Goal: Transaction & Acquisition: Download file/media

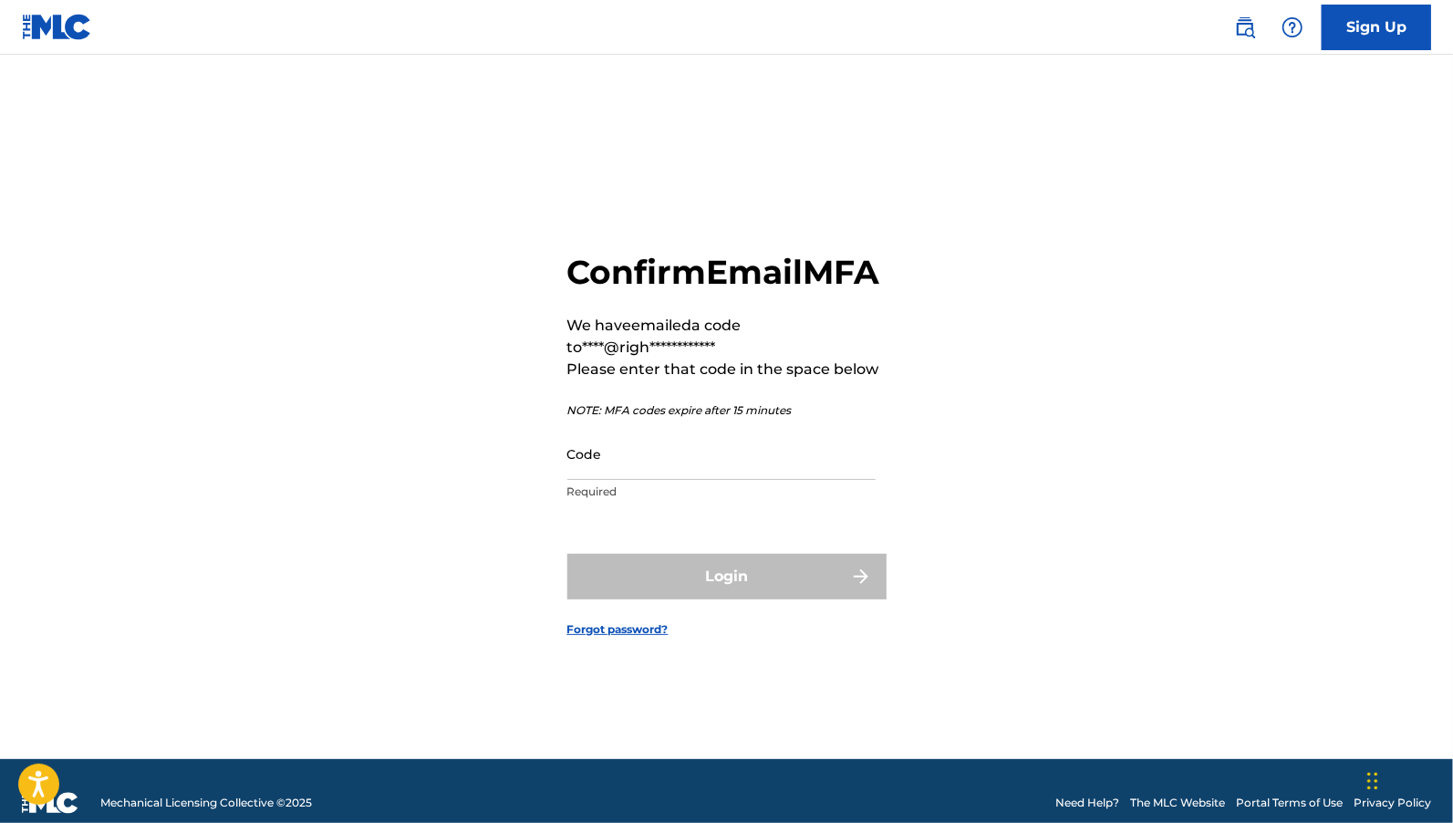
click at [713, 480] on input "Code" at bounding box center [721, 454] width 308 height 52
paste input "738839"
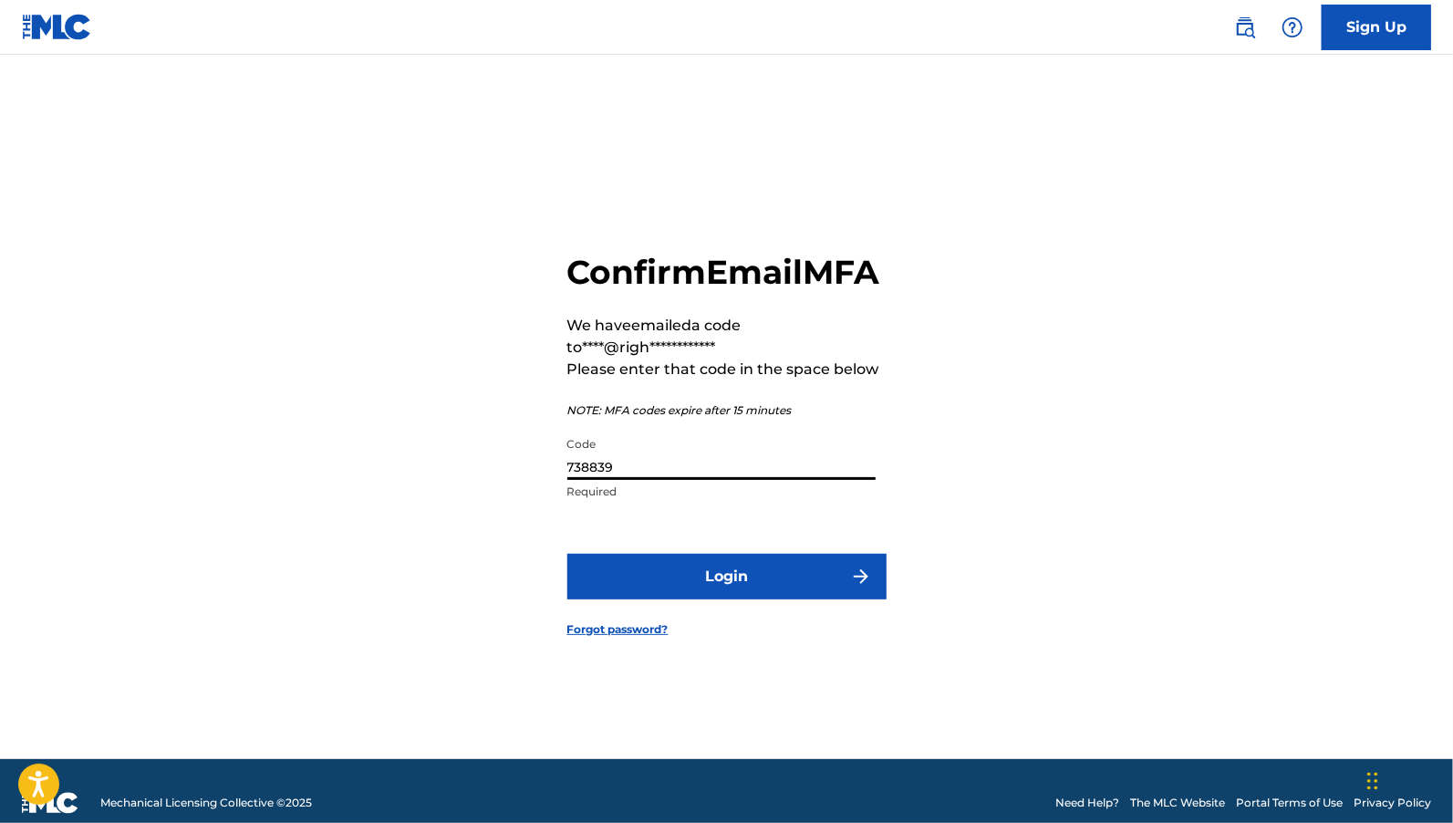
type input "738839"
click at [691, 597] on button "Login" at bounding box center [726, 577] width 319 height 46
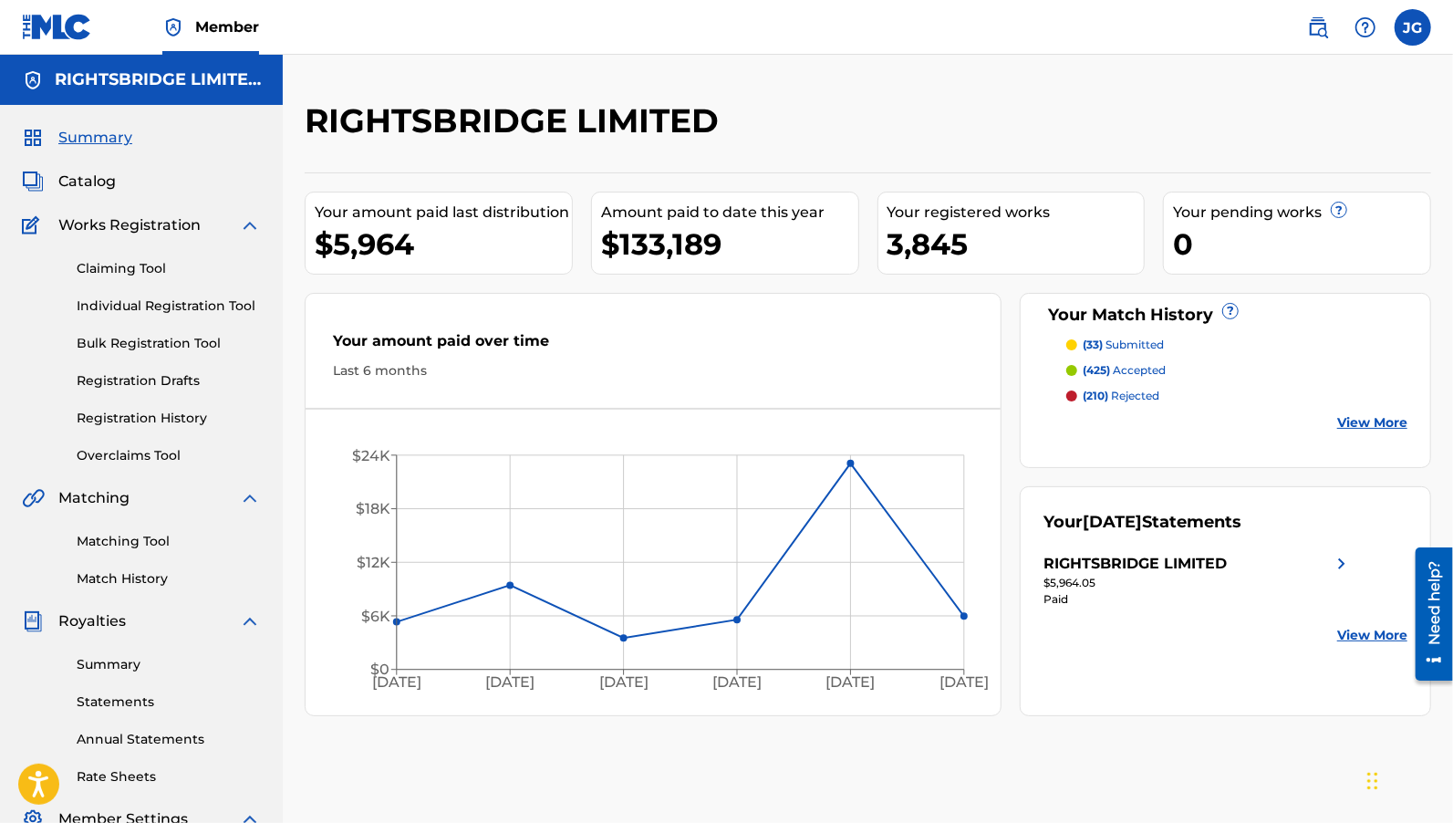
click at [250, 495] on img at bounding box center [250, 498] width 22 height 22
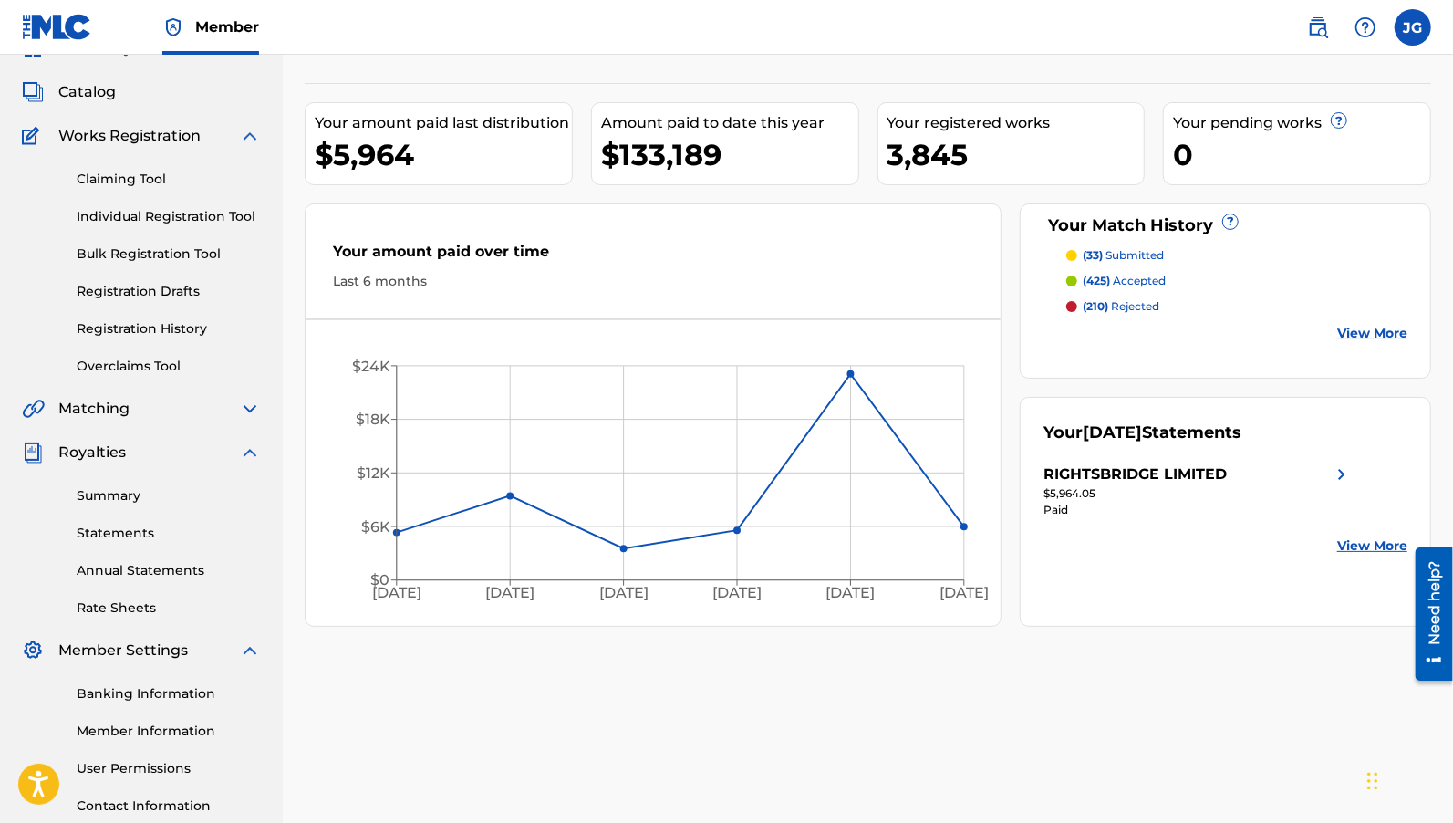
scroll to position [106, 0]
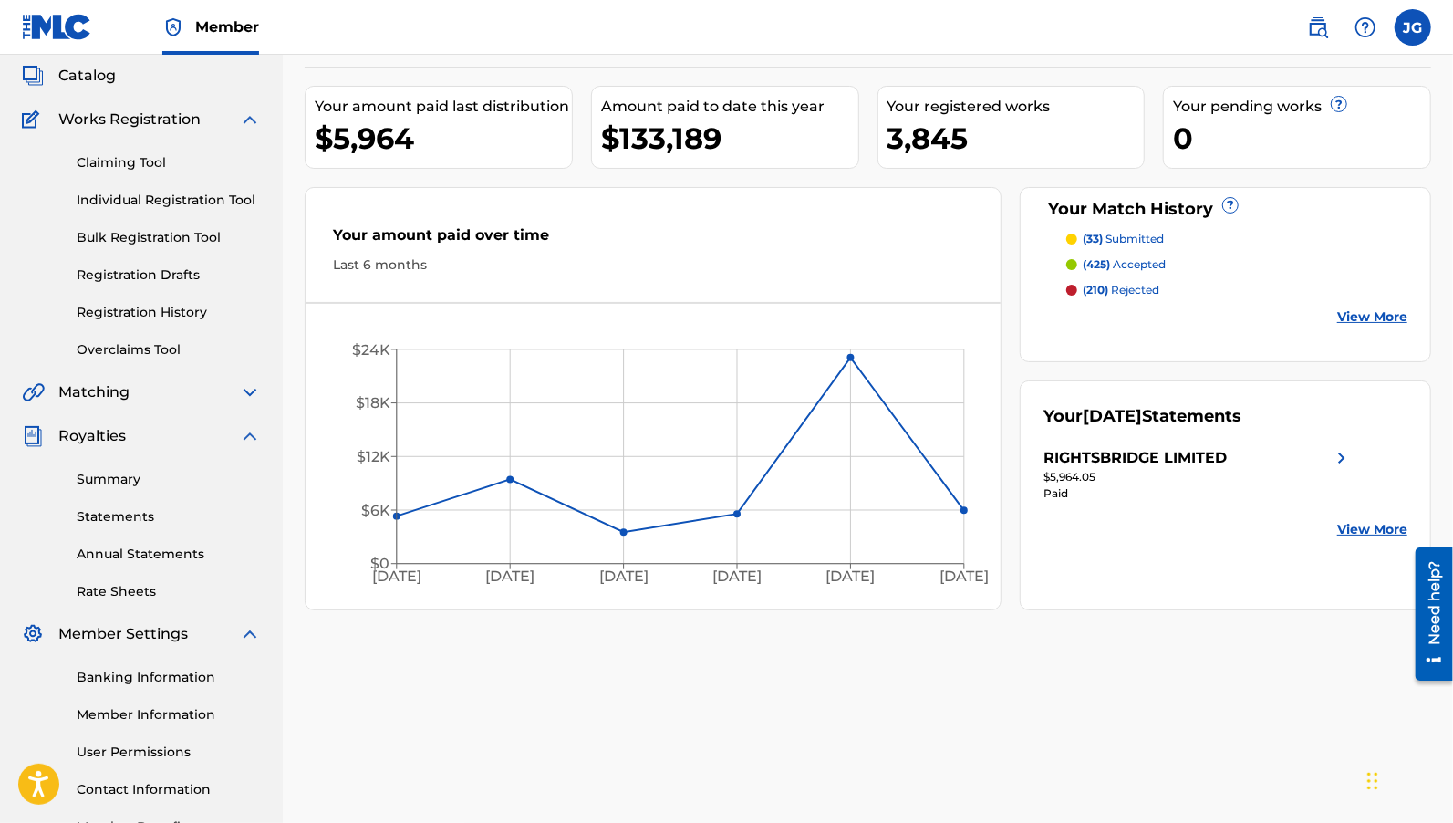
click at [174, 555] on link "Annual Statements" at bounding box center [169, 554] width 184 height 19
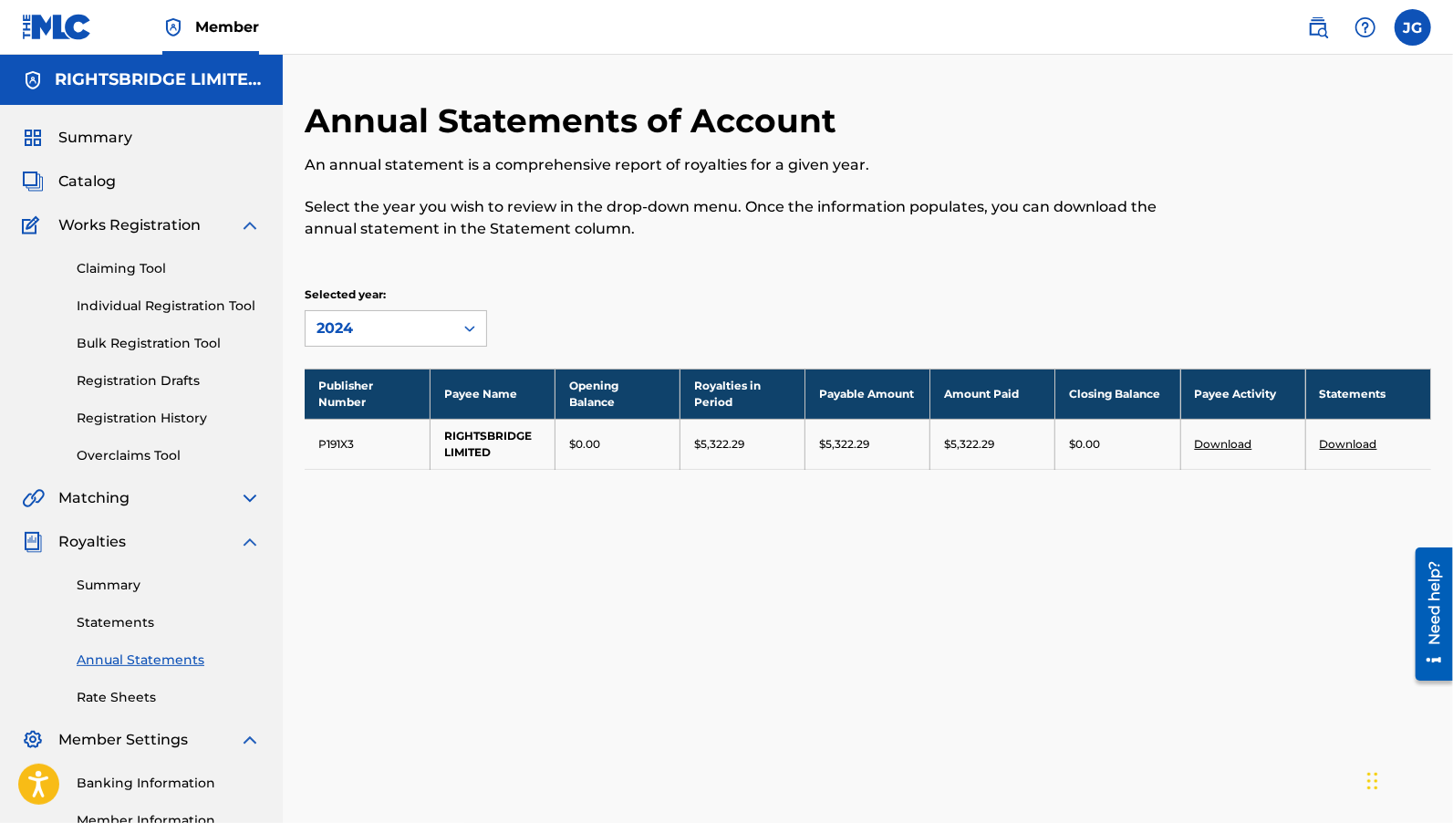
click at [138, 630] on link "Statements" at bounding box center [169, 622] width 184 height 19
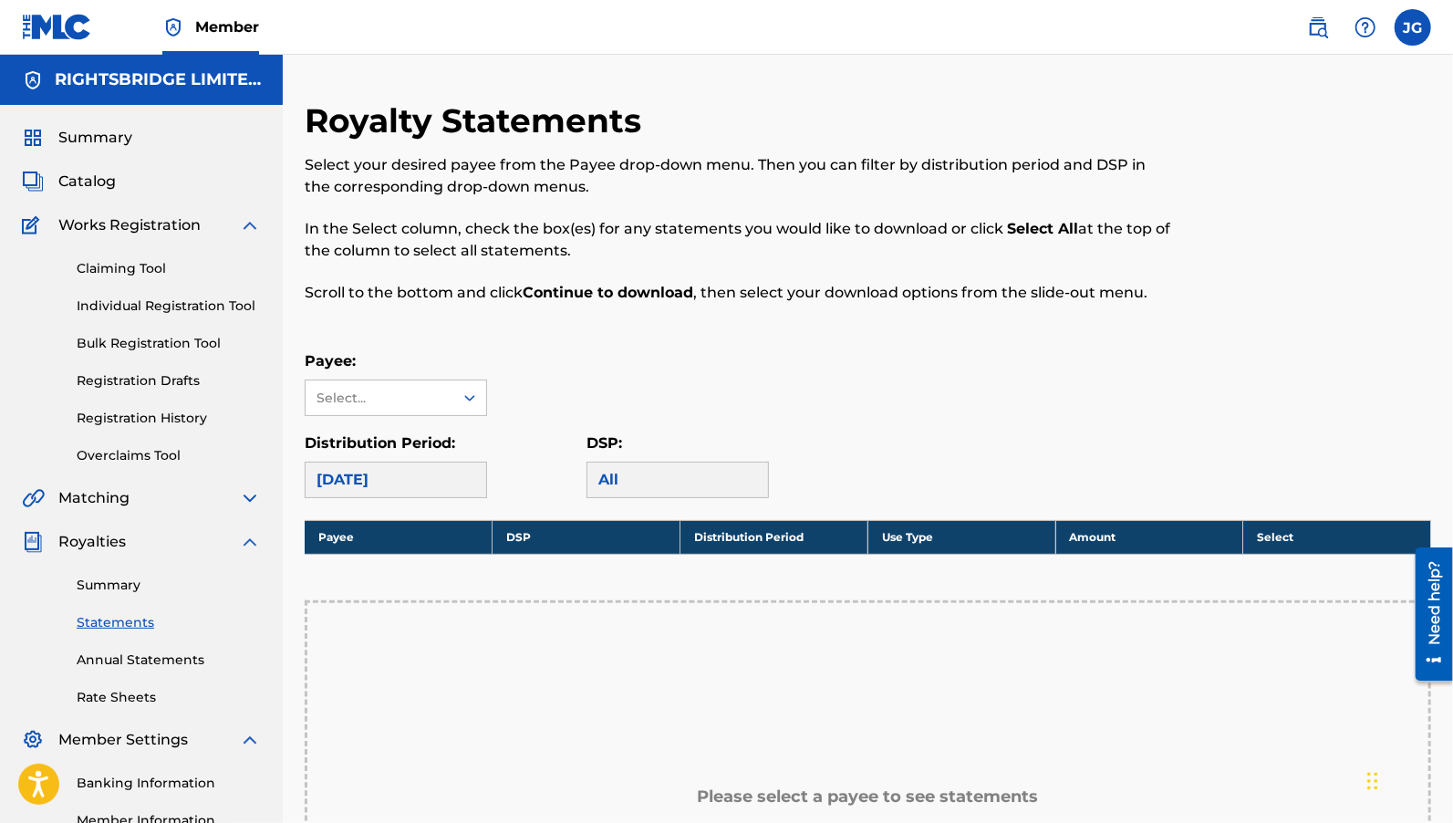
scroll to position [232, 0]
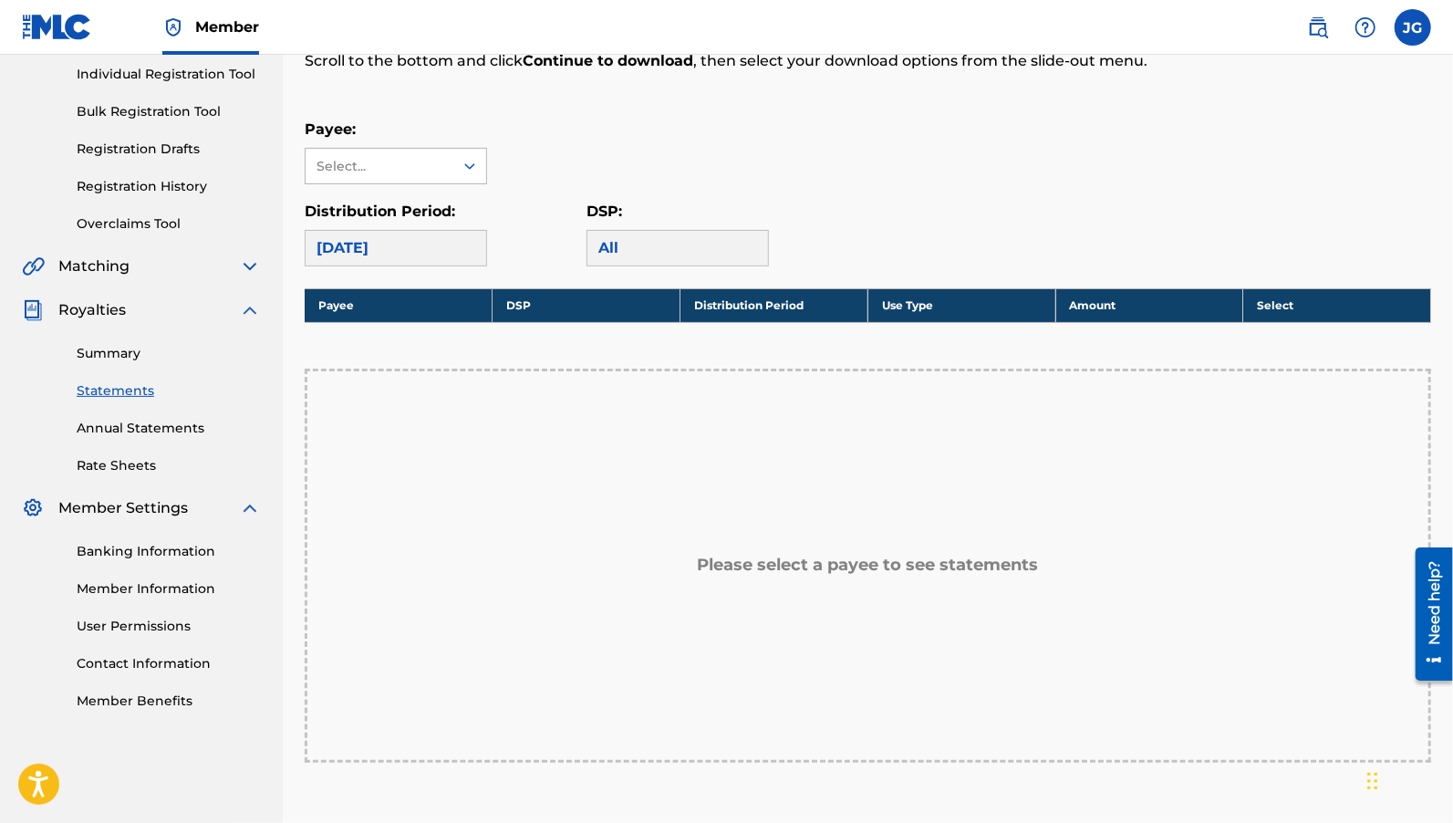
click at [401, 161] on div "Select..." at bounding box center [379, 166] width 124 height 19
click at [401, 228] on div "RIGHTSBRIDGE LIMITED" at bounding box center [396, 218] width 181 height 68
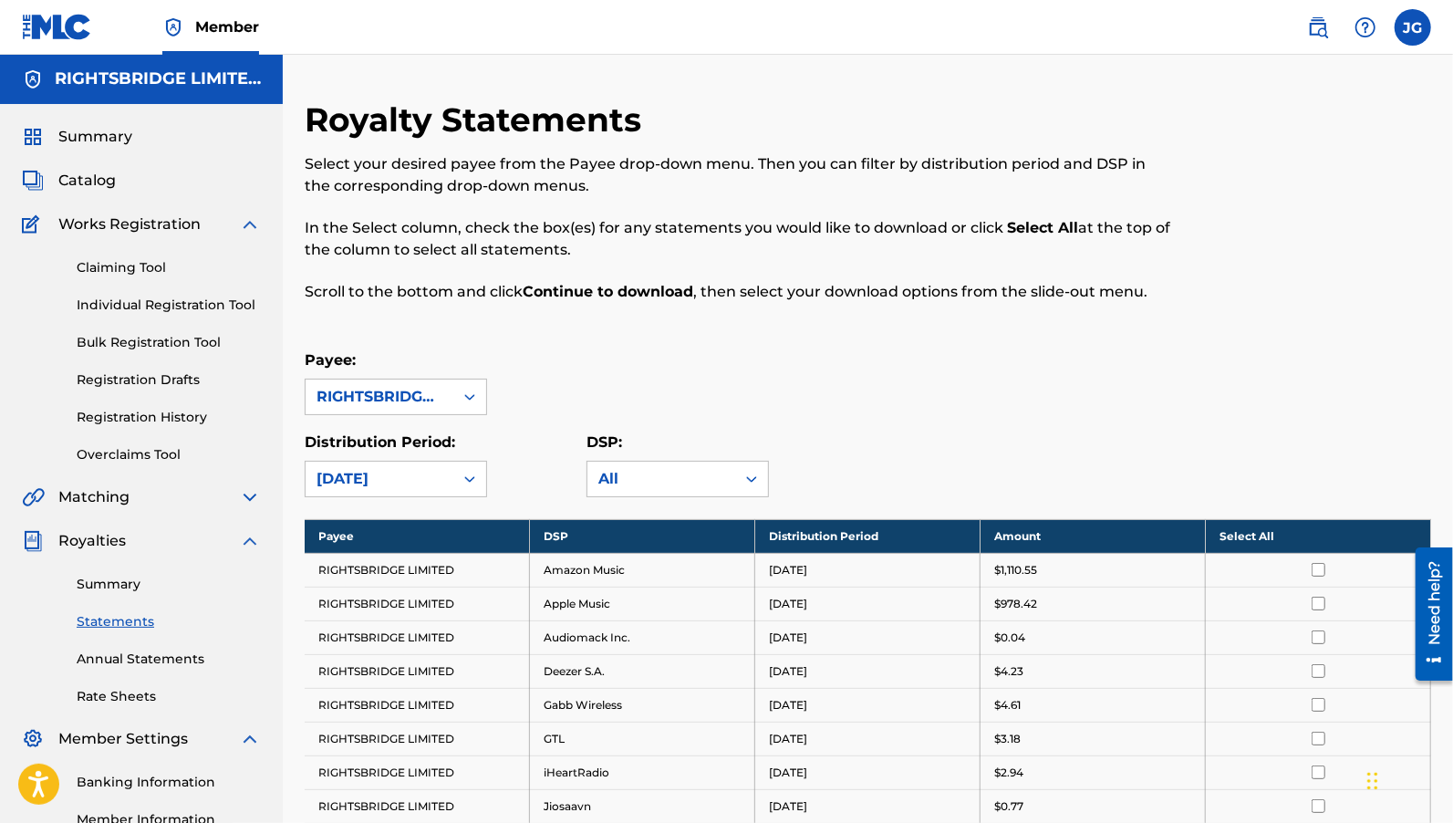
scroll to position [0, 0]
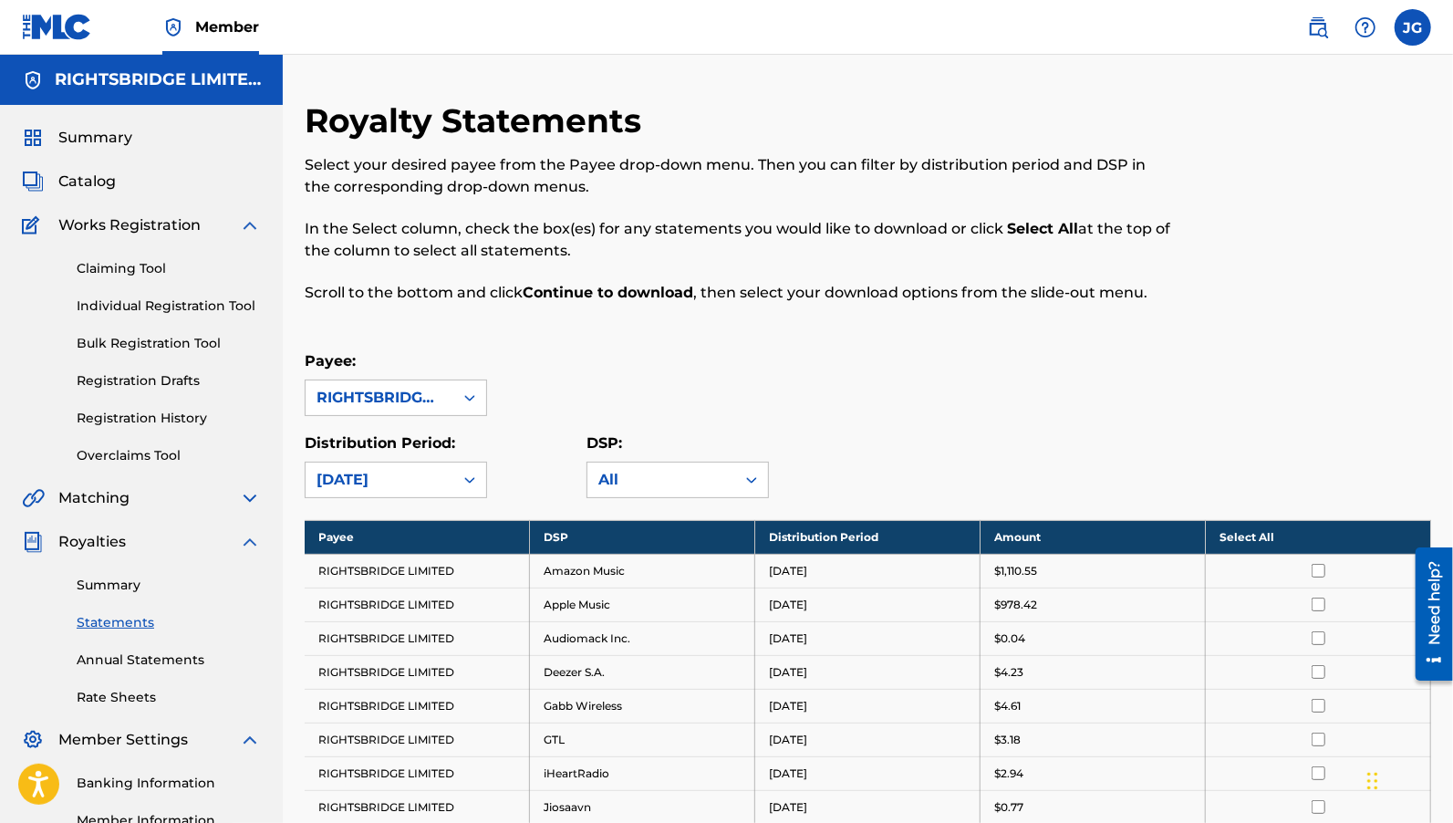
click at [1326, 566] on div at bounding box center [1318, 571] width 197 height 14
click at [1323, 567] on input "checkbox" at bounding box center [1319, 571] width 14 height 14
click at [1263, 537] on th "Deselect All" at bounding box center [1318, 537] width 225 height 34
click at [1252, 529] on th "Select All" at bounding box center [1318, 537] width 225 height 34
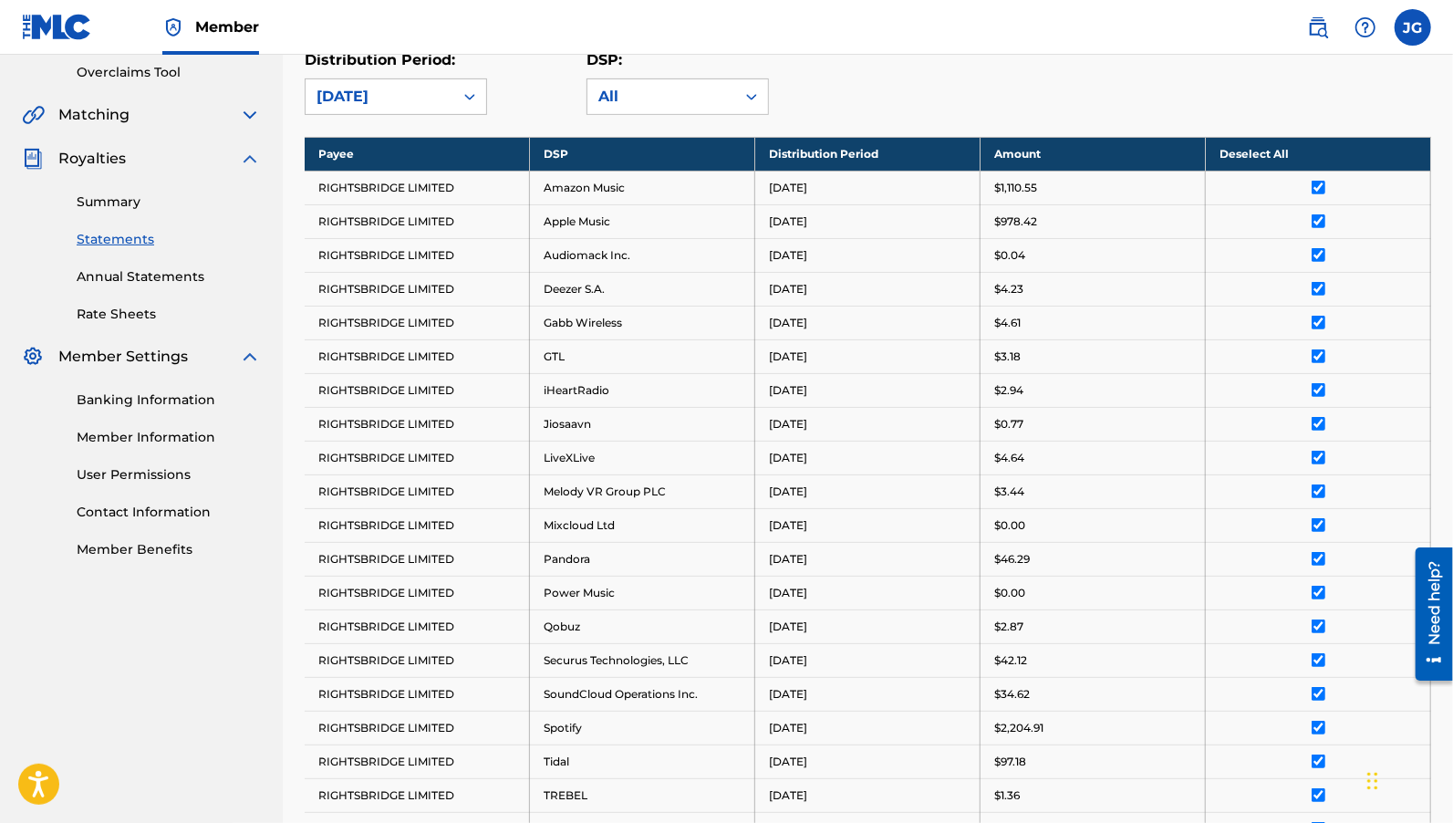
scroll to position [753, 0]
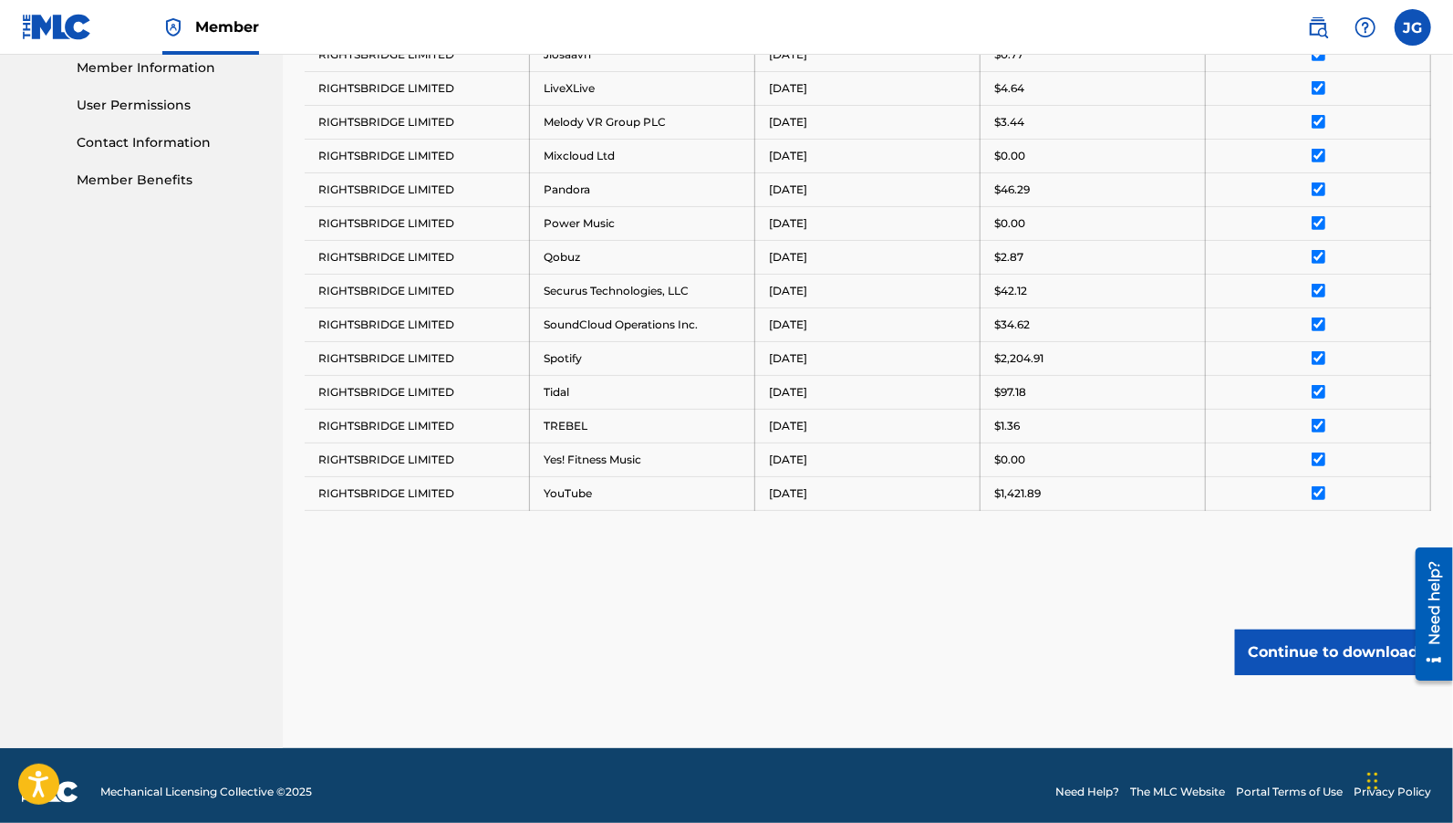
click at [1288, 640] on button "Continue to download" at bounding box center [1333, 652] width 196 height 46
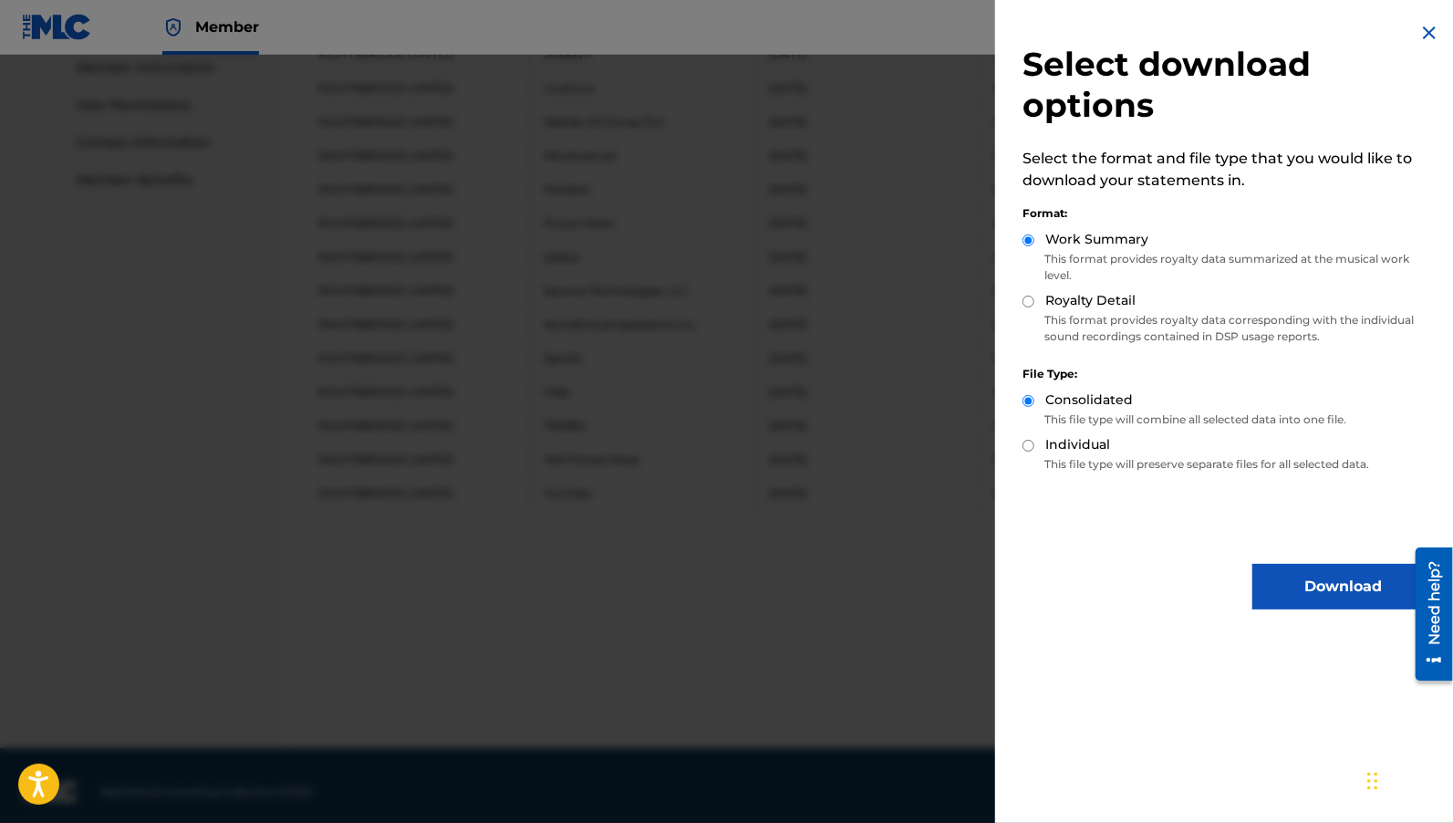
click at [1305, 593] on button "Download" at bounding box center [1343, 587] width 182 height 46
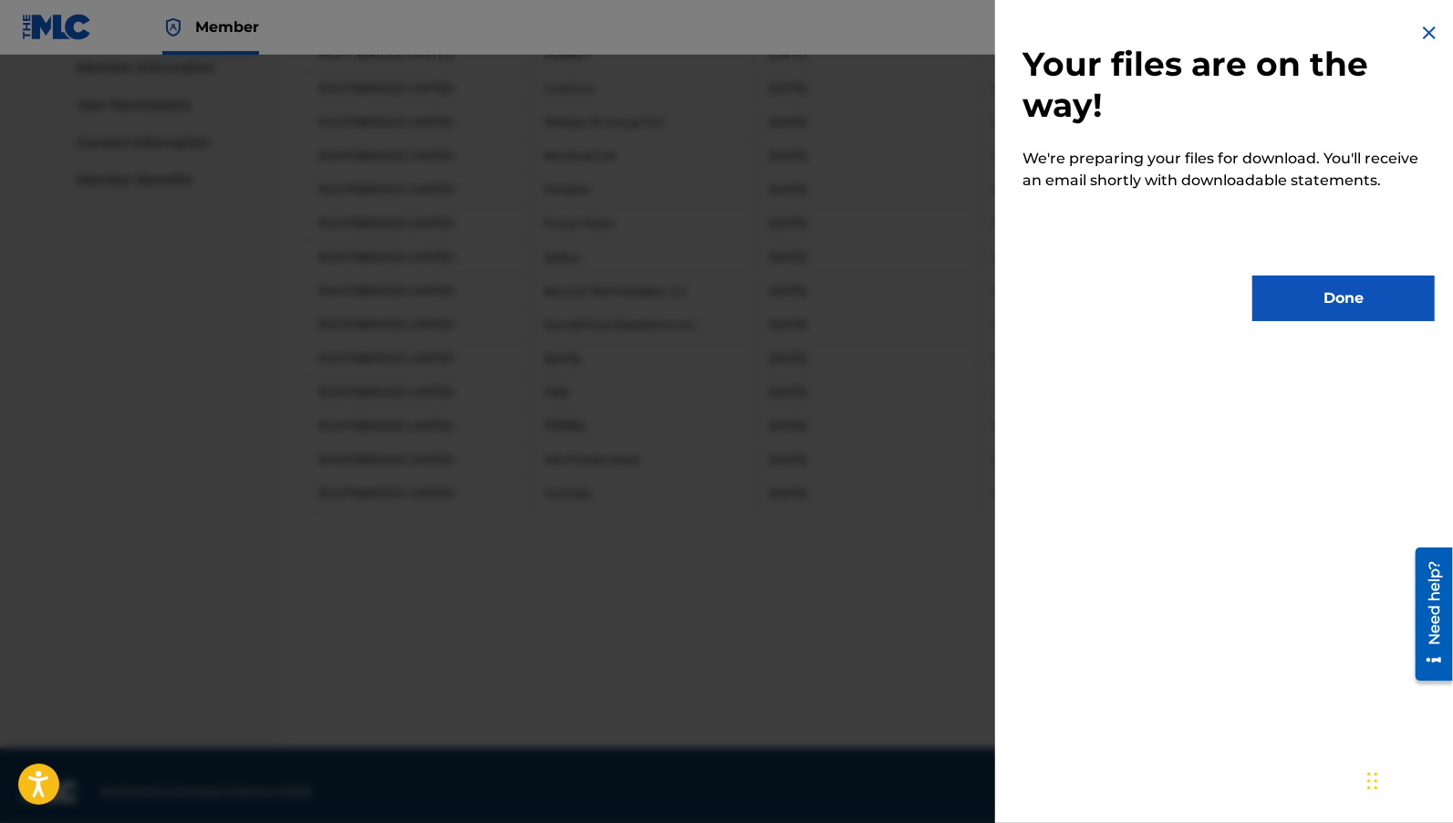
click at [1329, 298] on button "Done" at bounding box center [1343, 298] width 182 height 46
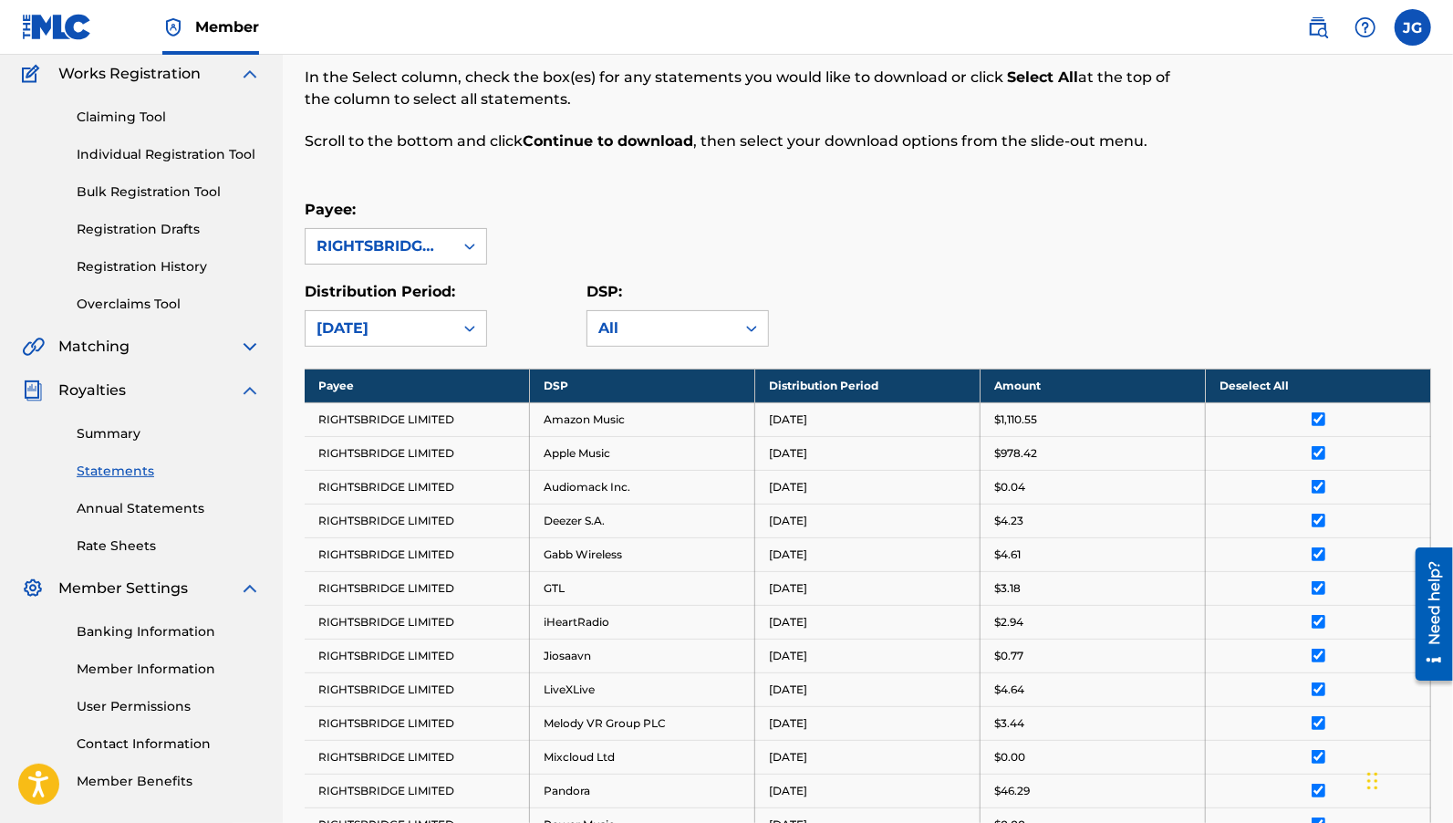
scroll to position [0, 0]
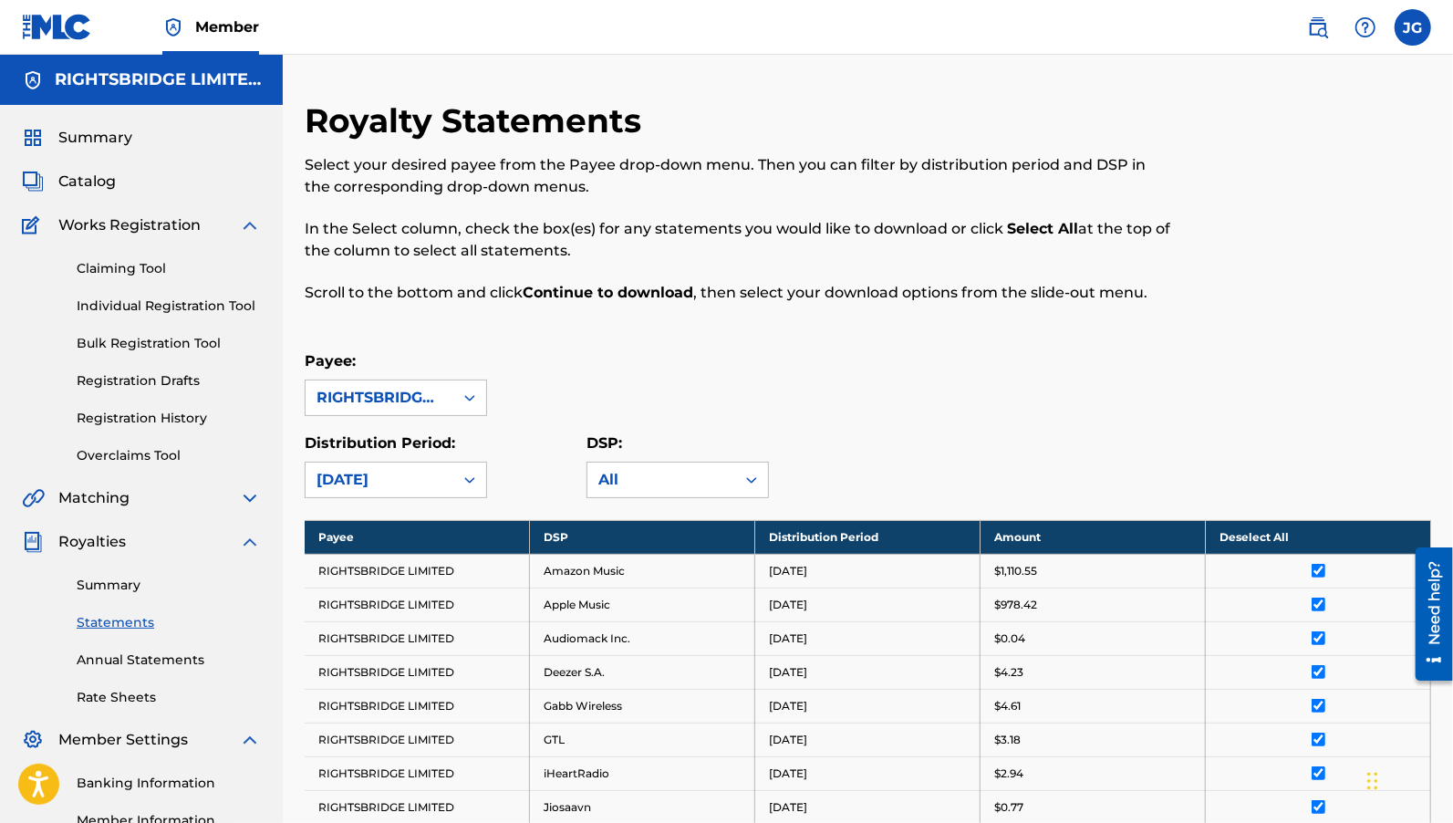
click at [128, 583] on link "Summary" at bounding box center [169, 585] width 184 height 19
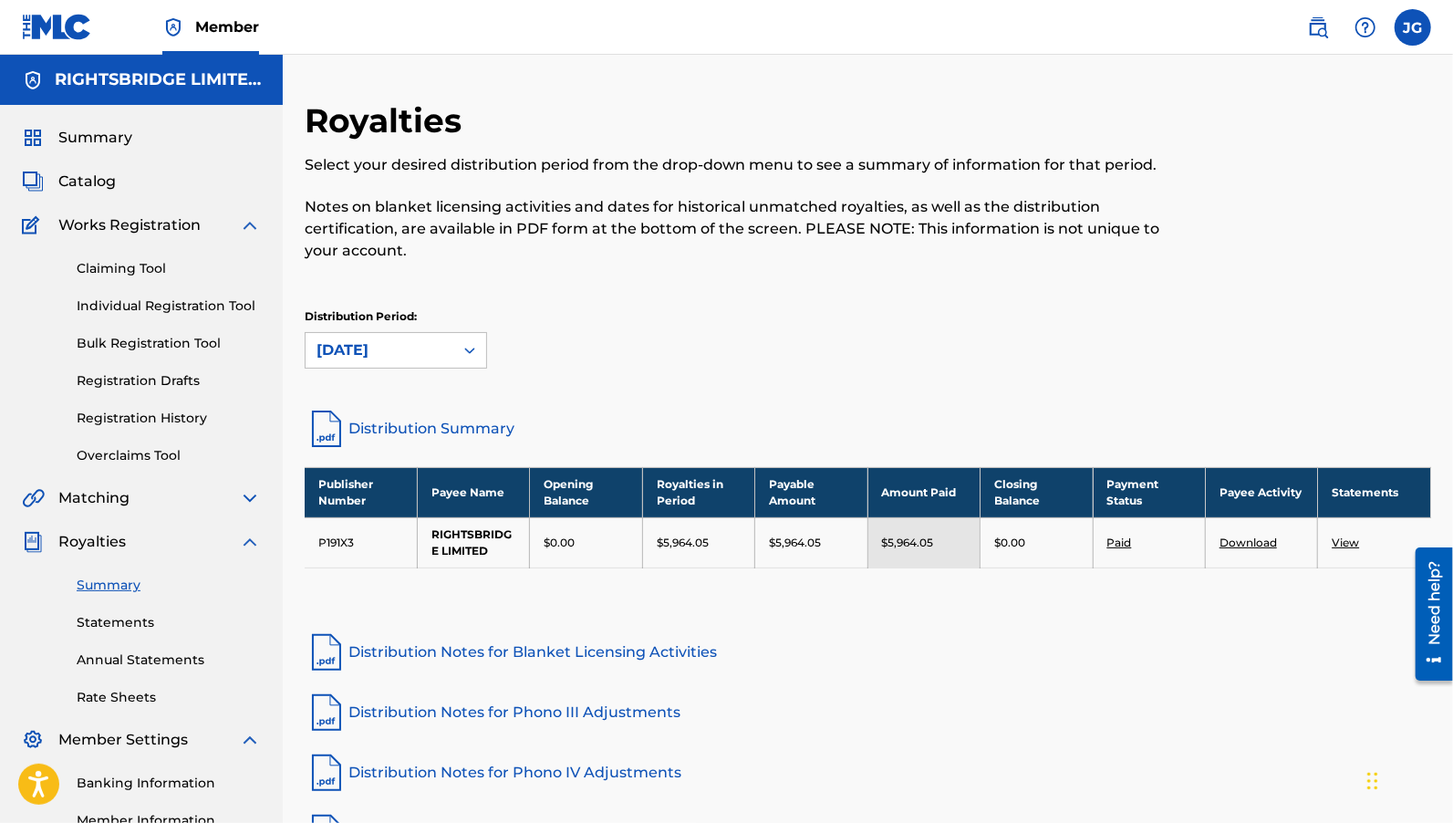
click at [1269, 542] on link "Download" at bounding box center [1248, 542] width 57 height 14
click at [1342, 538] on link "View" at bounding box center [1345, 542] width 27 height 14
